Goal: Task Accomplishment & Management: Manage account settings

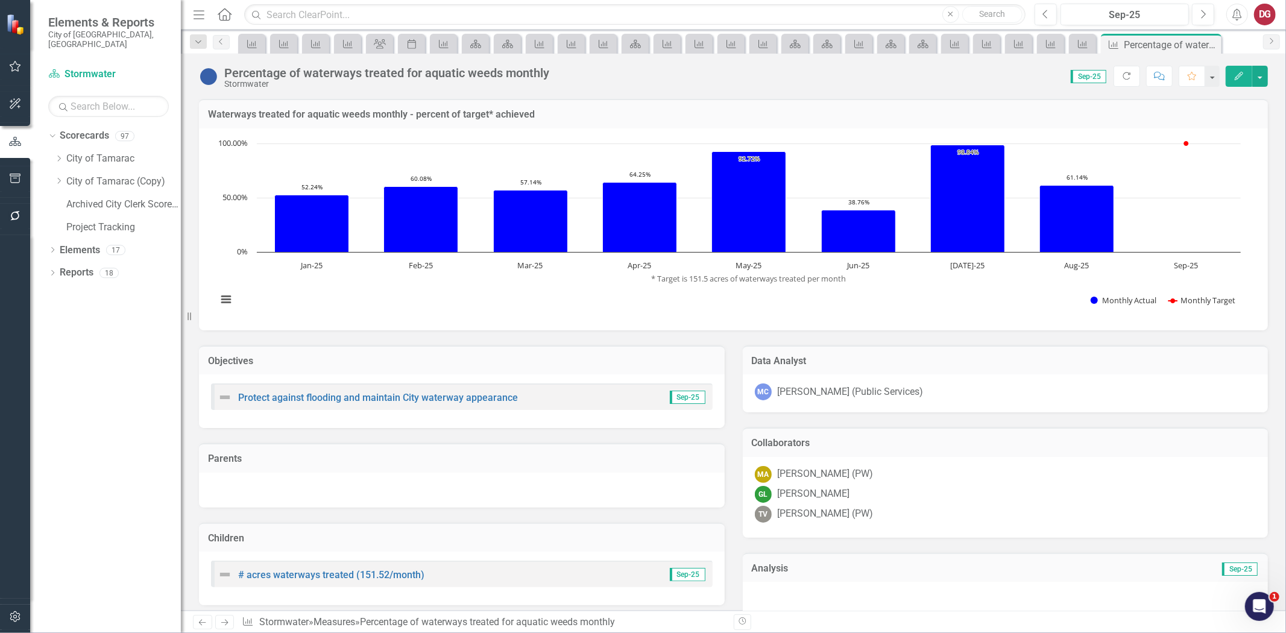
scroll to position [2, 0]
click at [55, 155] on icon "Dropdown" at bounding box center [58, 158] width 9 height 7
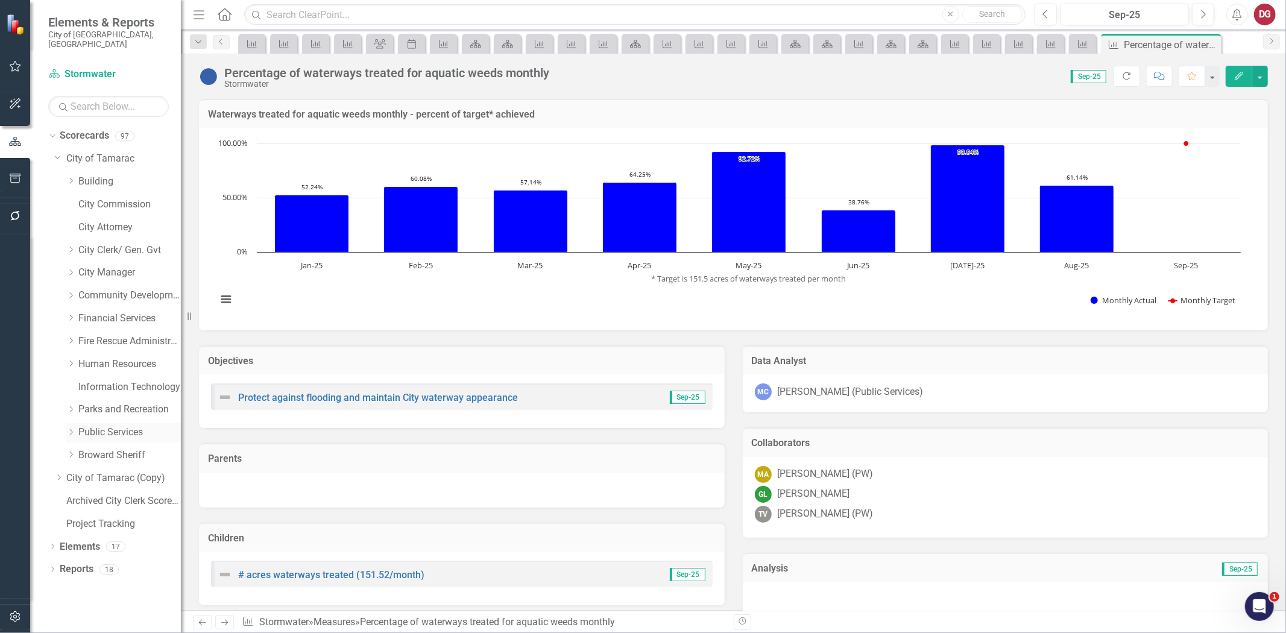
click at [76, 427] on div "Dropdown" at bounding box center [72, 432] width 12 height 10
click at [86, 175] on link "Building" at bounding box center [129, 182] width 102 height 14
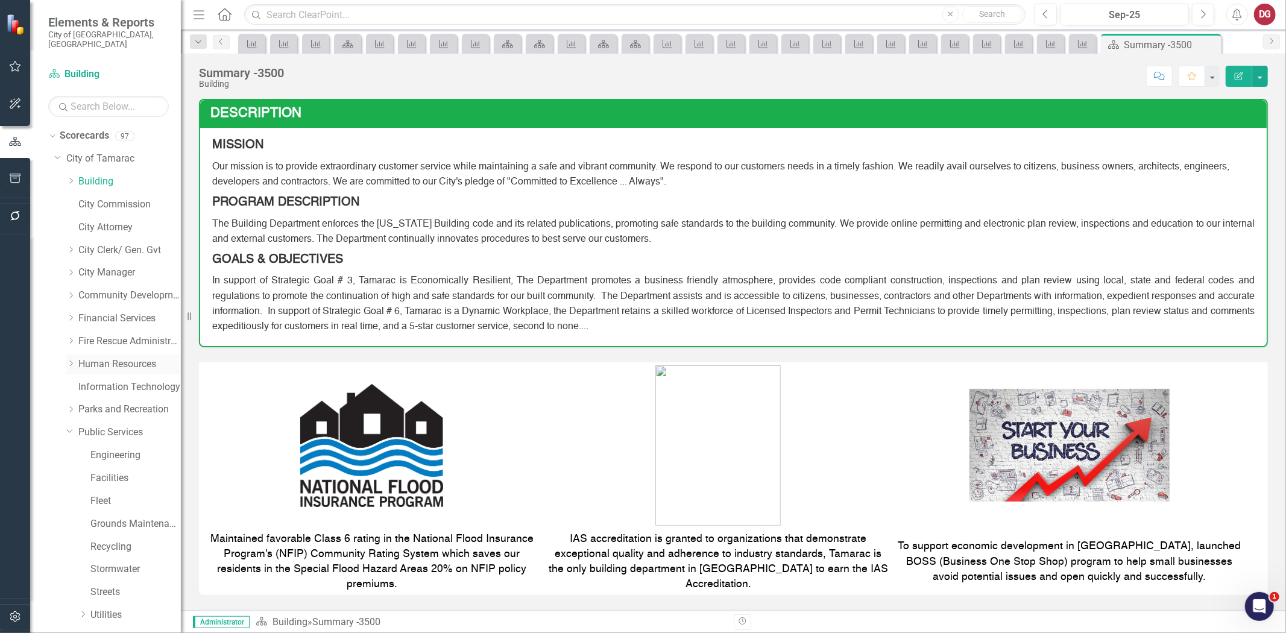
click at [91, 359] on link "Human Resources" at bounding box center [129, 364] width 102 height 14
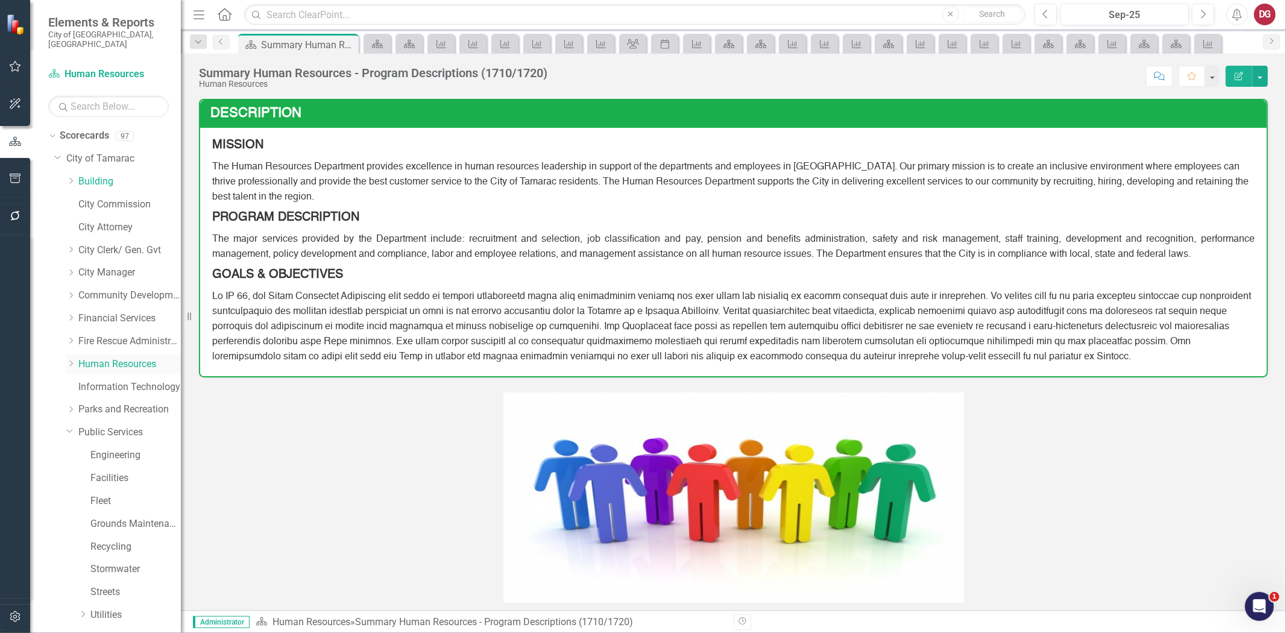
click at [69, 360] on icon "Dropdown" at bounding box center [70, 363] width 9 height 7
click at [108, 448] on link "Risk" at bounding box center [135, 455] width 90 height 14
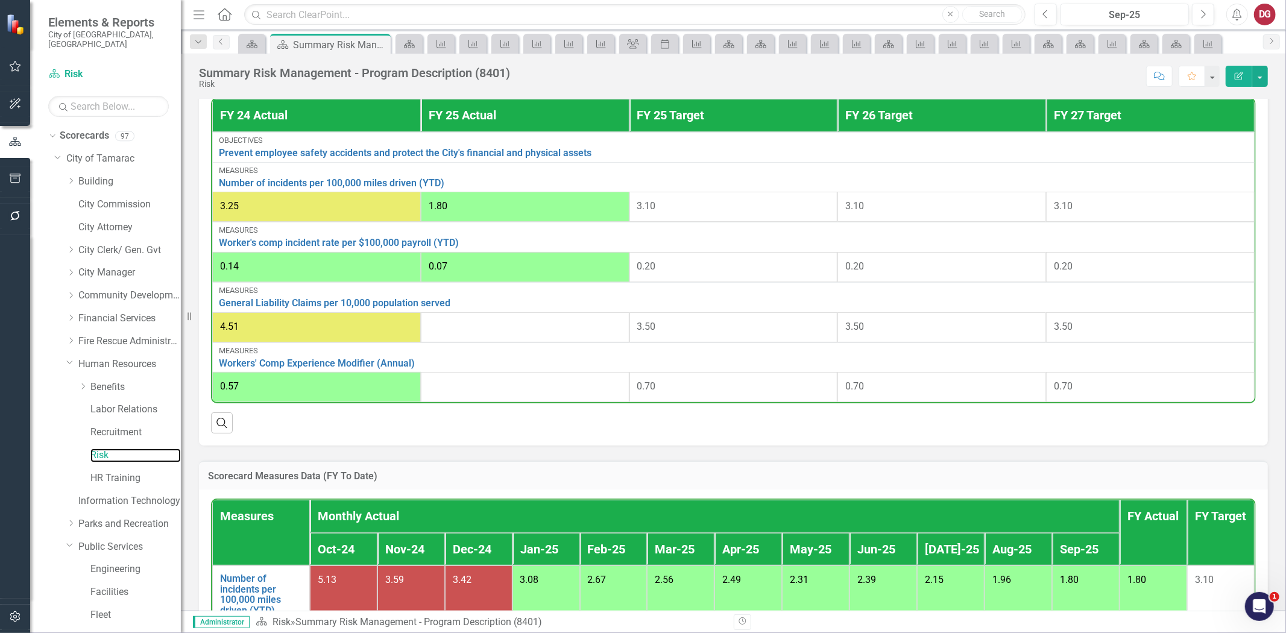
scroll to position [468, 0]
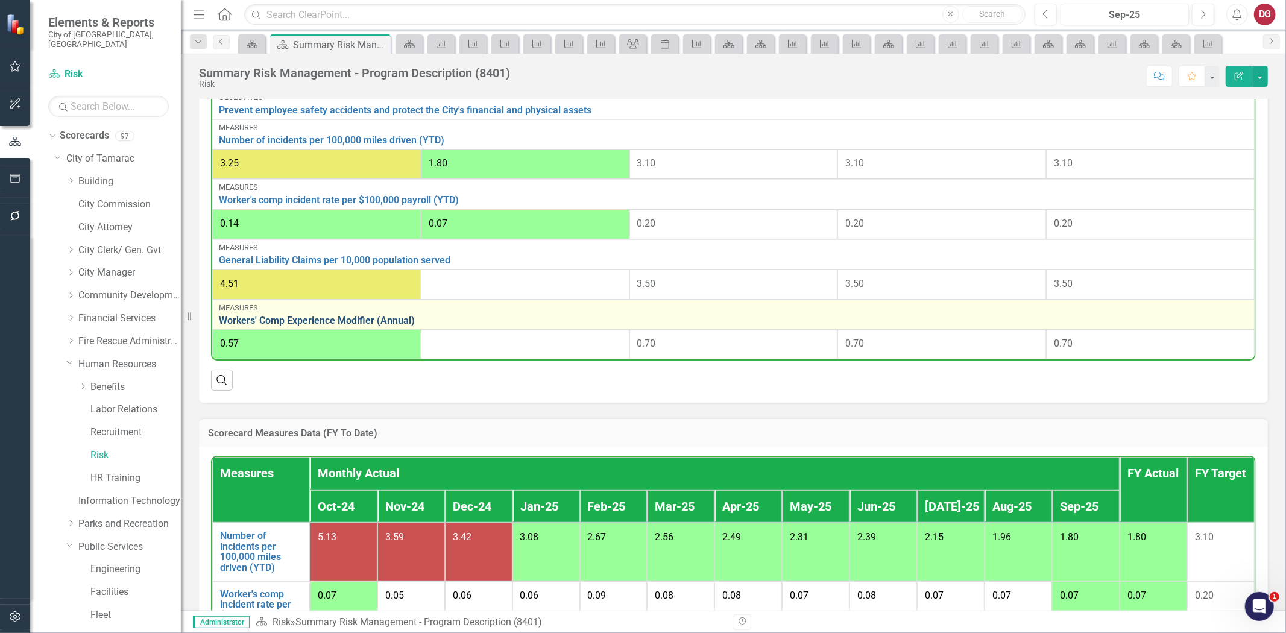
click at [297, 326] on link "Workers' Comp Experience Modifier (Annual)" at bounding box center [733, 320] width 1029 height 11
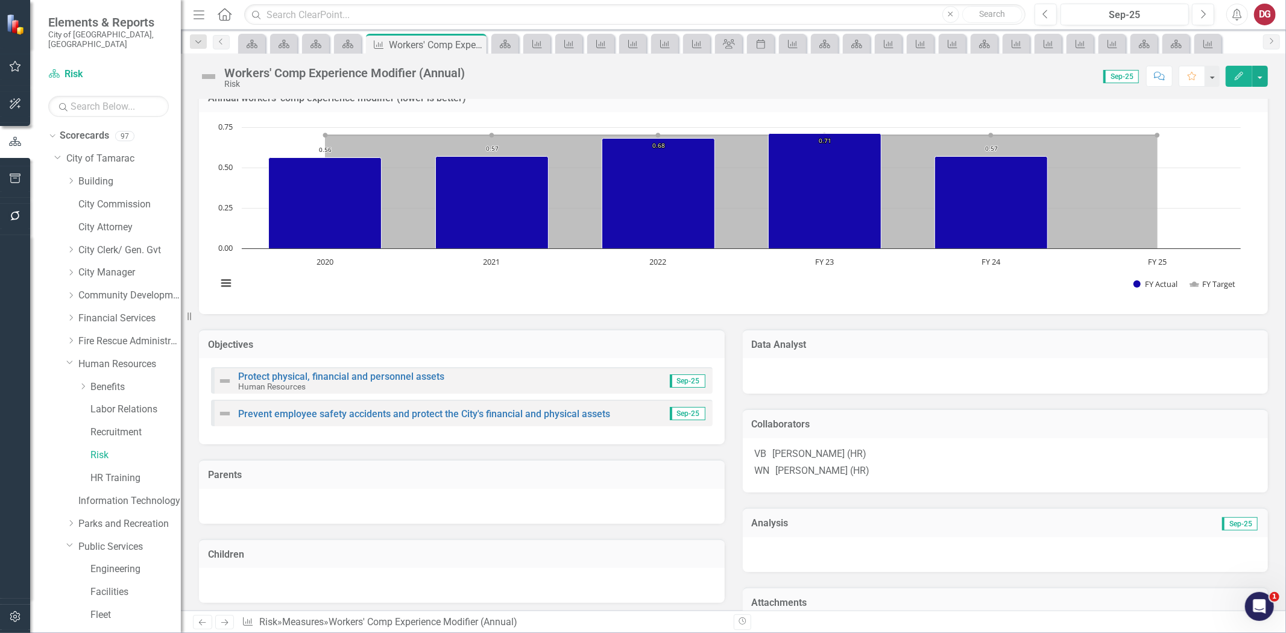
scroll to position [64, 0]
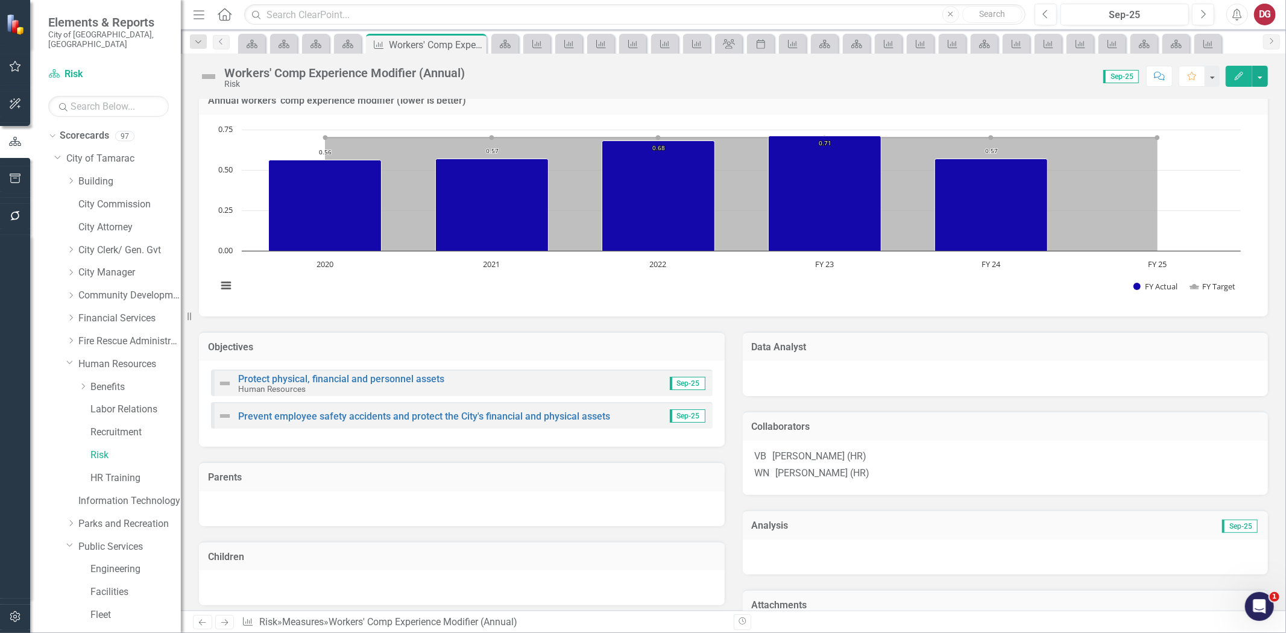
click at [824, 366] on div at bounding box center [1006, 378] width 526 height 36
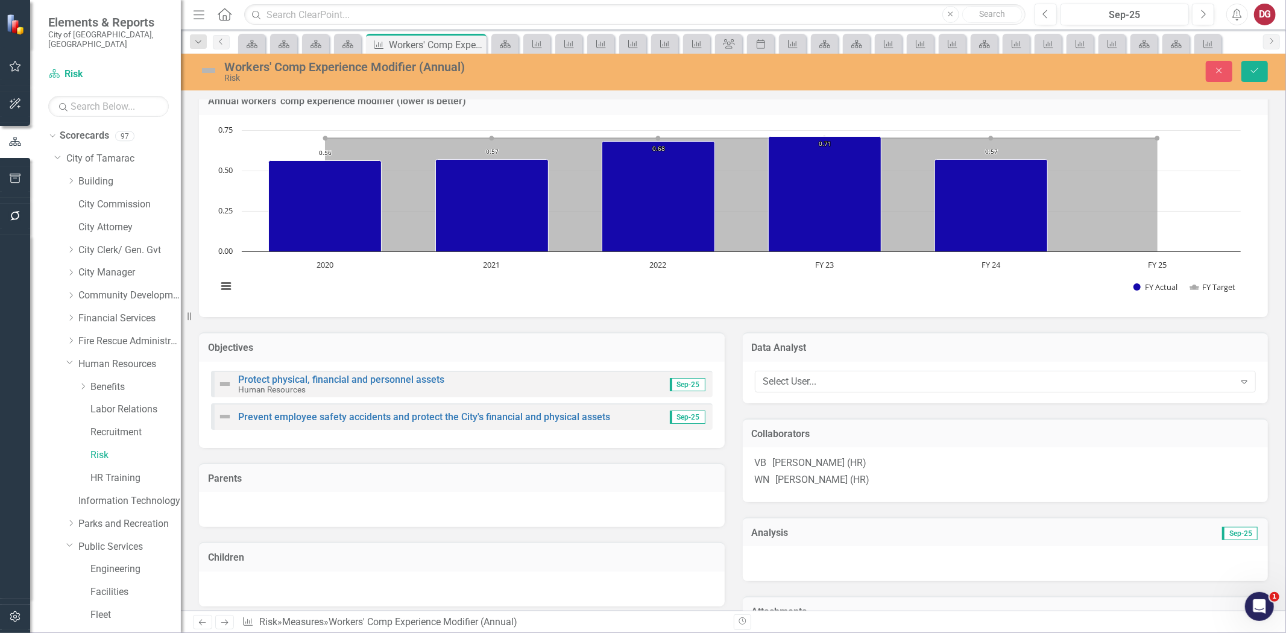
scroll to position [443, 0]
click at [800, 380] on div "Select User..." at bounding box center [998, 381] width 471 height 14
type input "a"
click at [793, 384] on div "Select User..." at bounding box center [998, 381] width 471 height 14
type input "w"
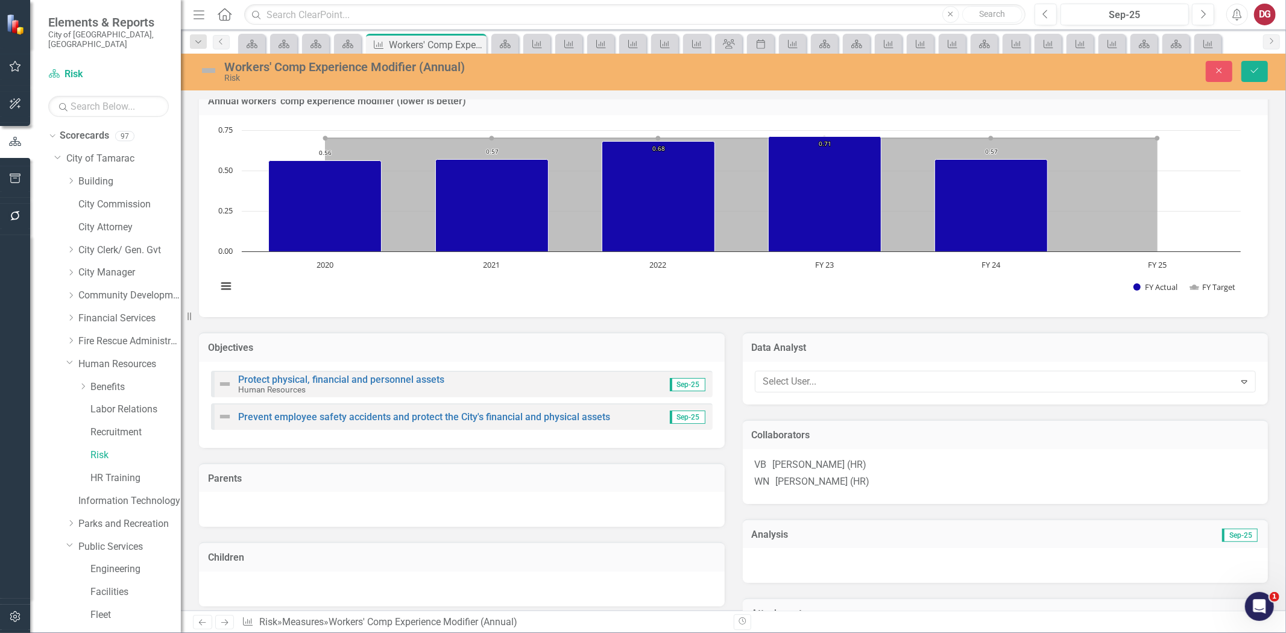
click at [844, 341] on td "Data Analyst" at bounding box center [1006, 349] width 508 height 16
click at [873, 468] on div "VB [PERSON_NAME] (HR)" at bounding box center [1005, 463] width 501 height 14
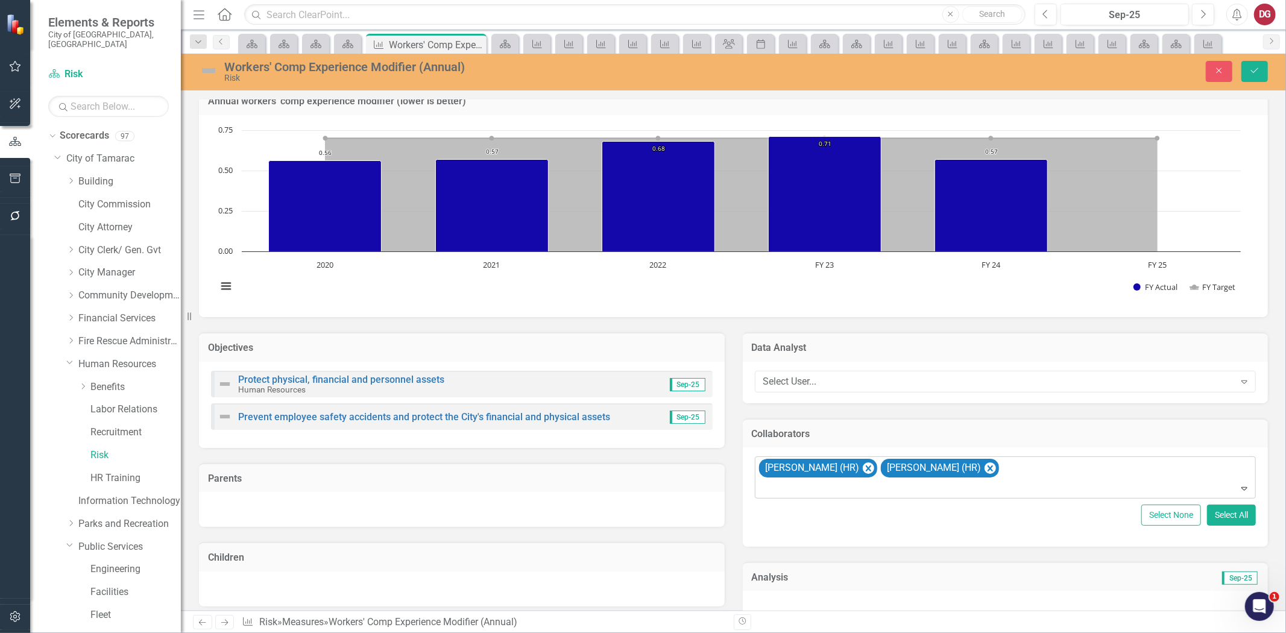
click at [860, 487] on div at bounding box center [1006, 488] width 496 height 16
type input "w"
click at [1216, 64] on button "Close" at bounding box center [1218, 71] width 27 height 21
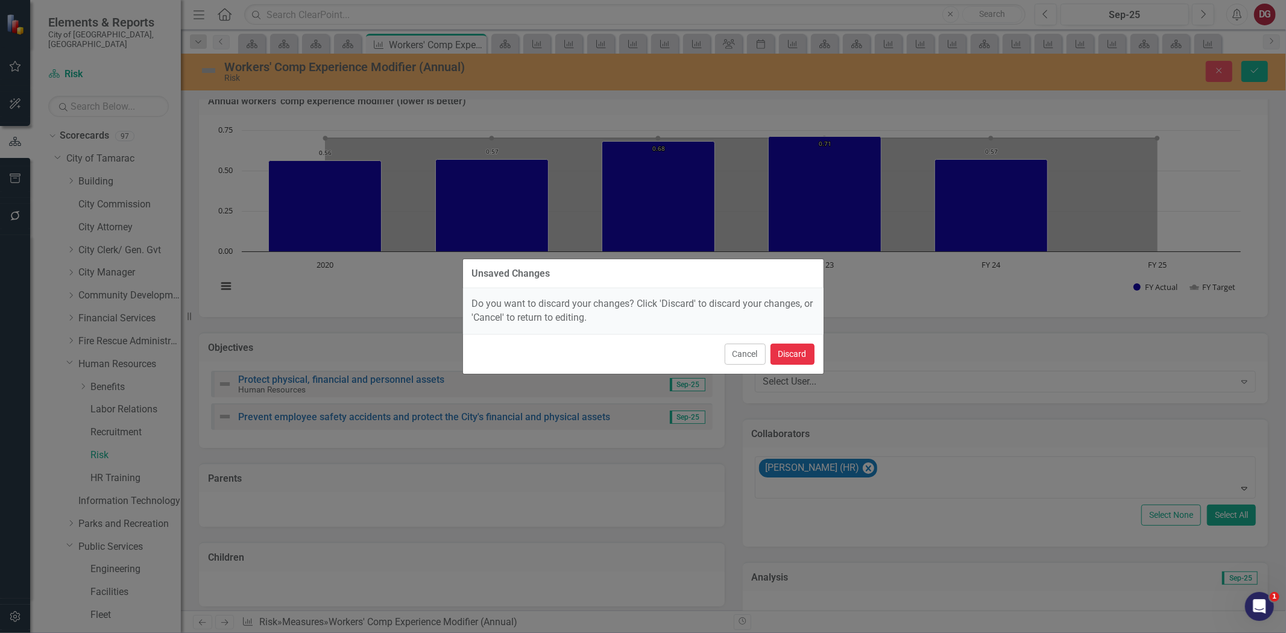
click at [787, 353] on button "Discard" at bounding box center [792, 354] width 44 height 21
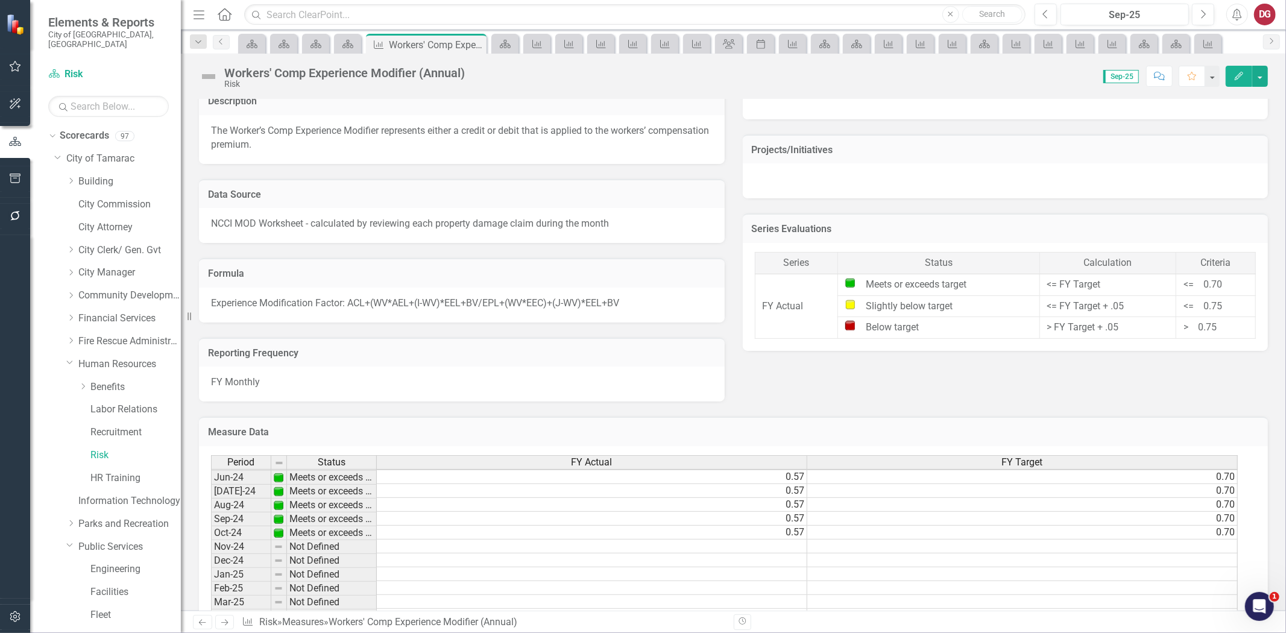
scroll to position [734, 0]
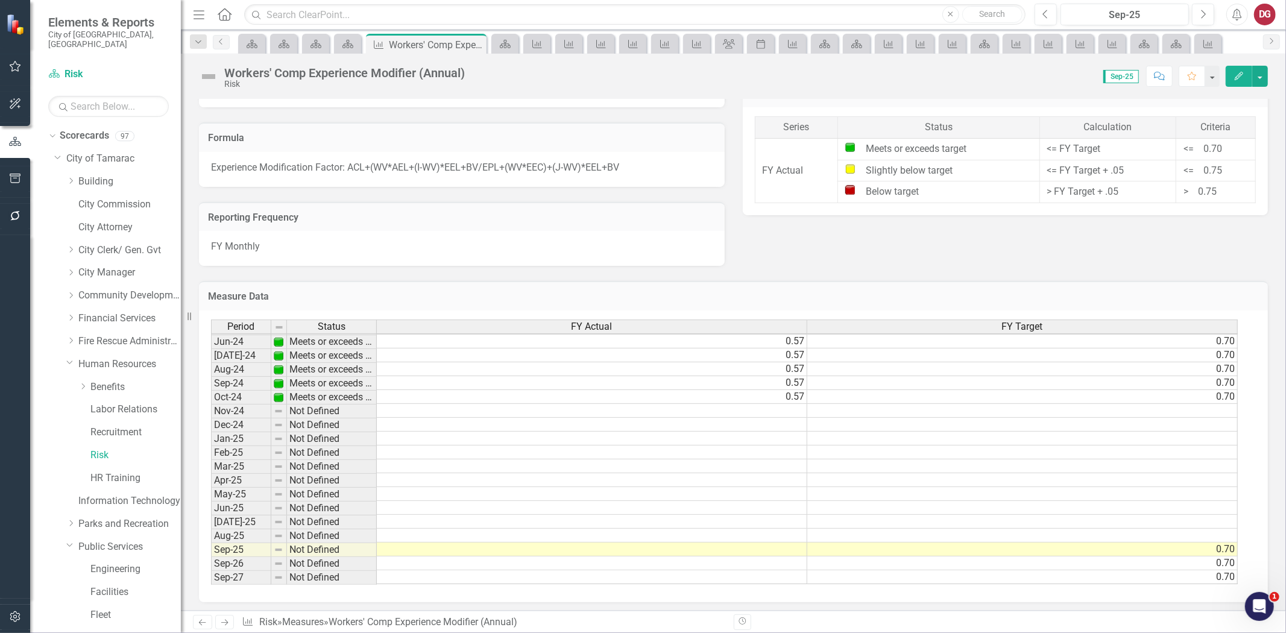
click at [714, 548] on td at bounding box center [592, 549] width 430 height 14
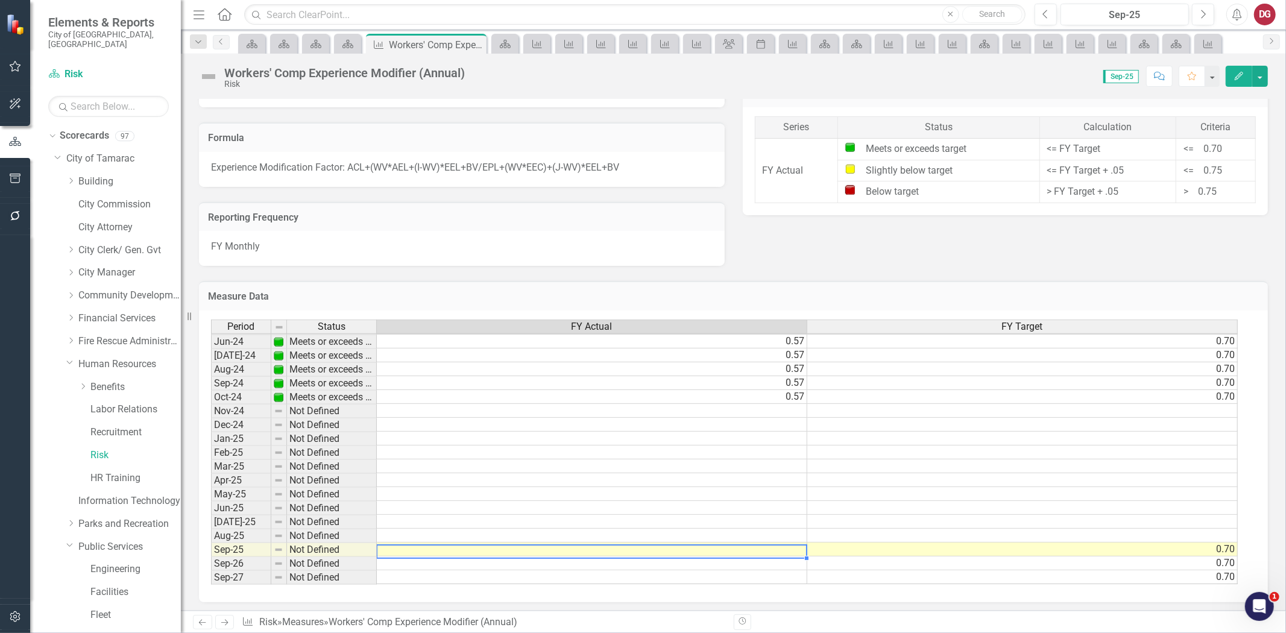
click at [714, 548] on td at bounding box center [592, 549] width 430 height 14
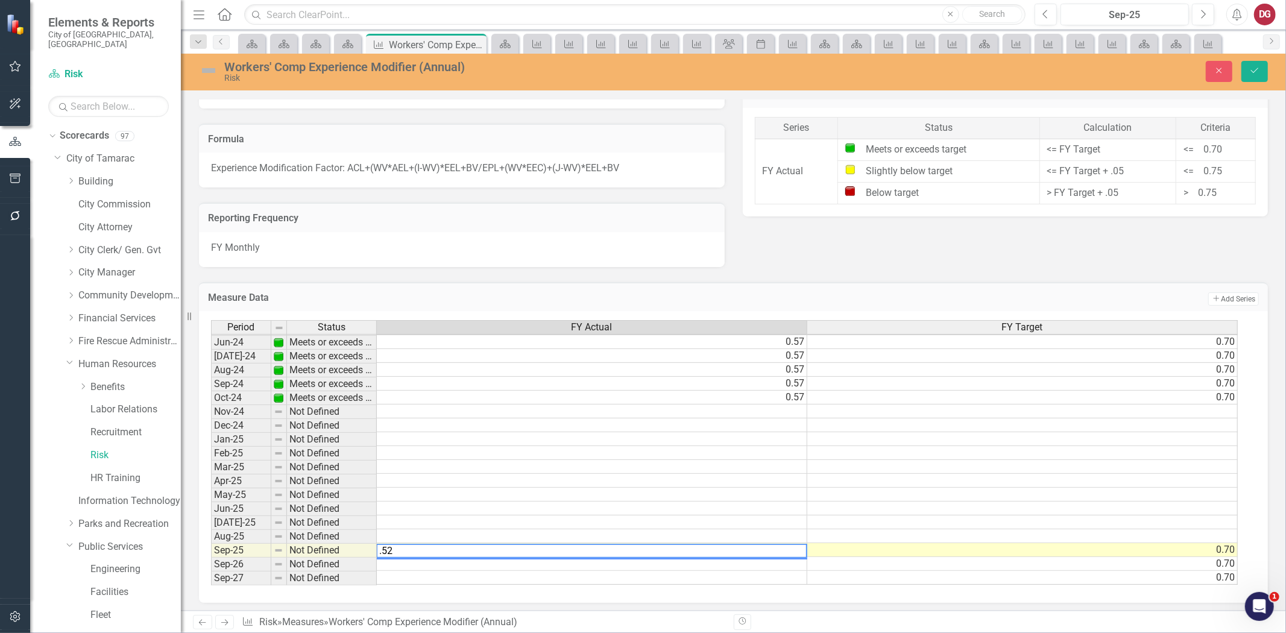
type textarea ".52"
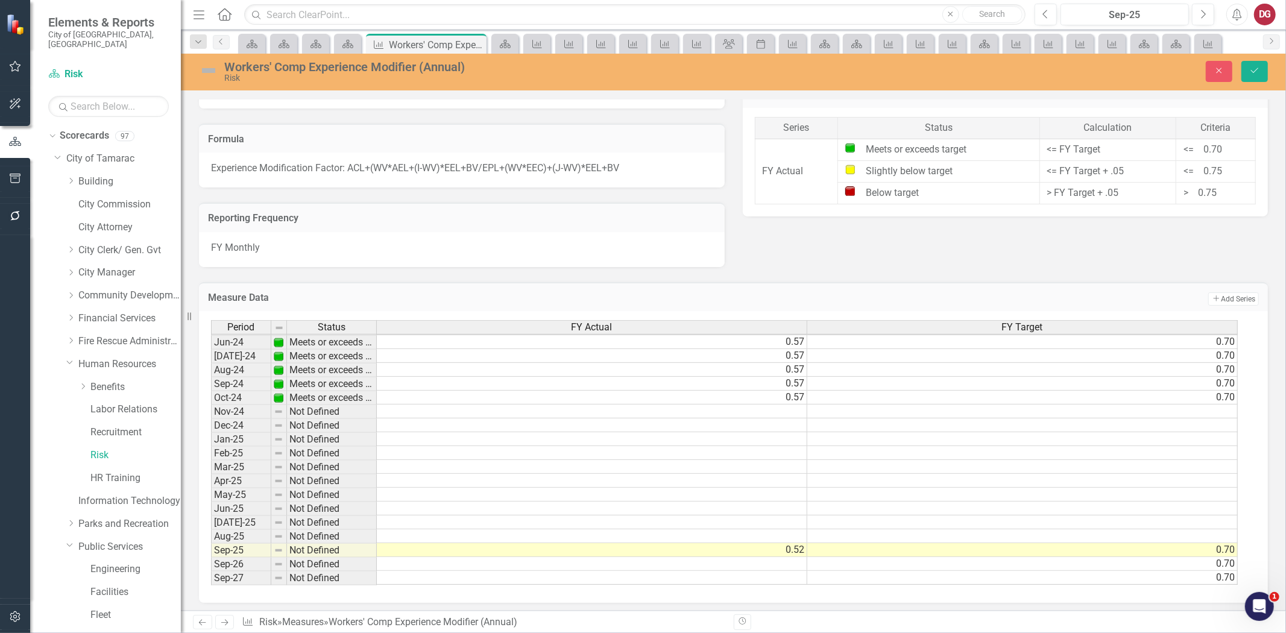
click at [718, 282] on div "Measure Data Add Add Series" at bounding box center [733, 297] width 1069 height 30
click at [1261, 69] on button "Save" at bounding box center [1254, 71] width 27 height 21
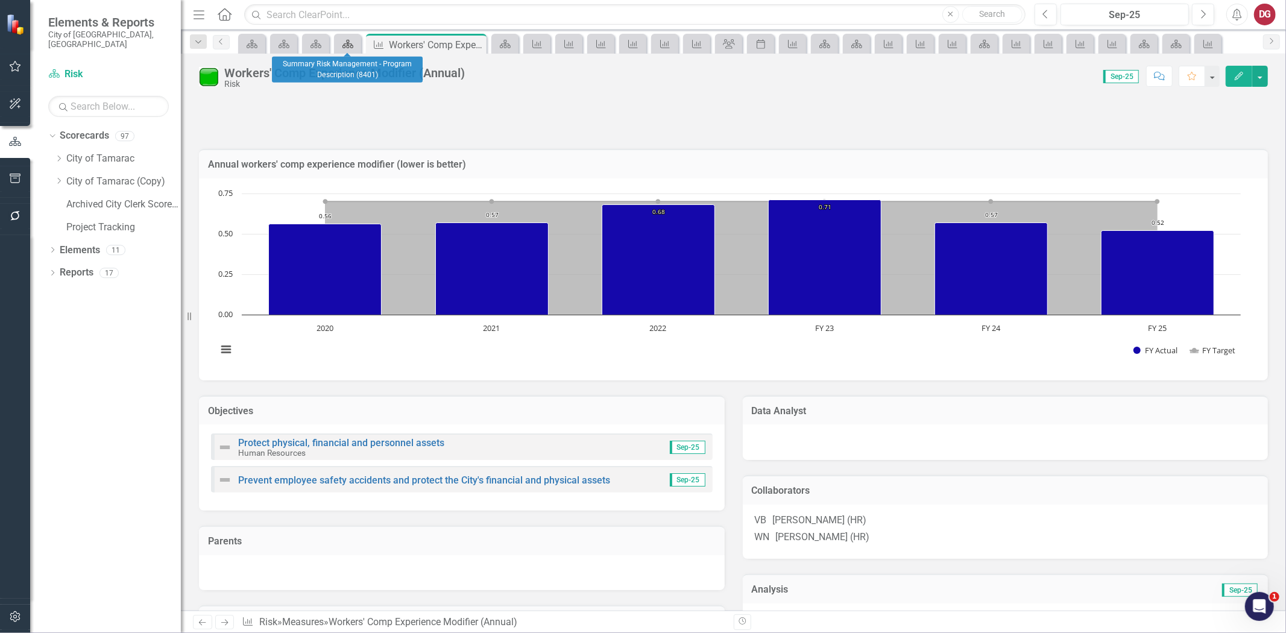
click at [345, 46] on icon at bounding box center [347, 44] width 11 height 8
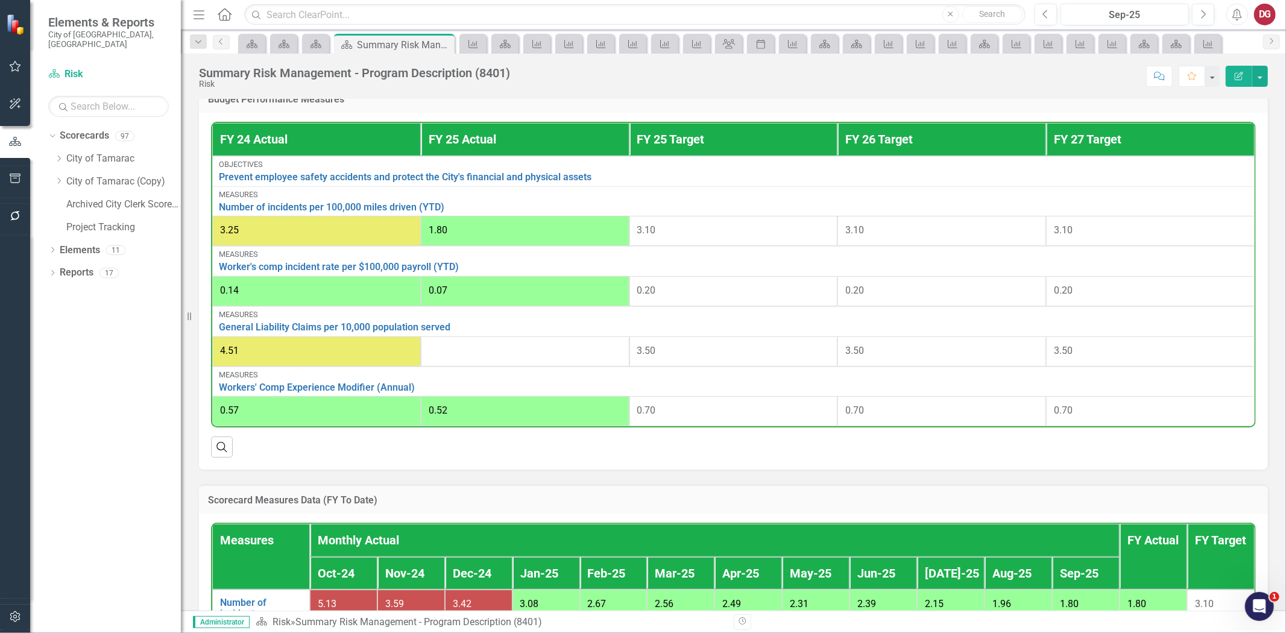
scroll to position [335, 0]
